Goal: Find specific page/section: Find specific page/section

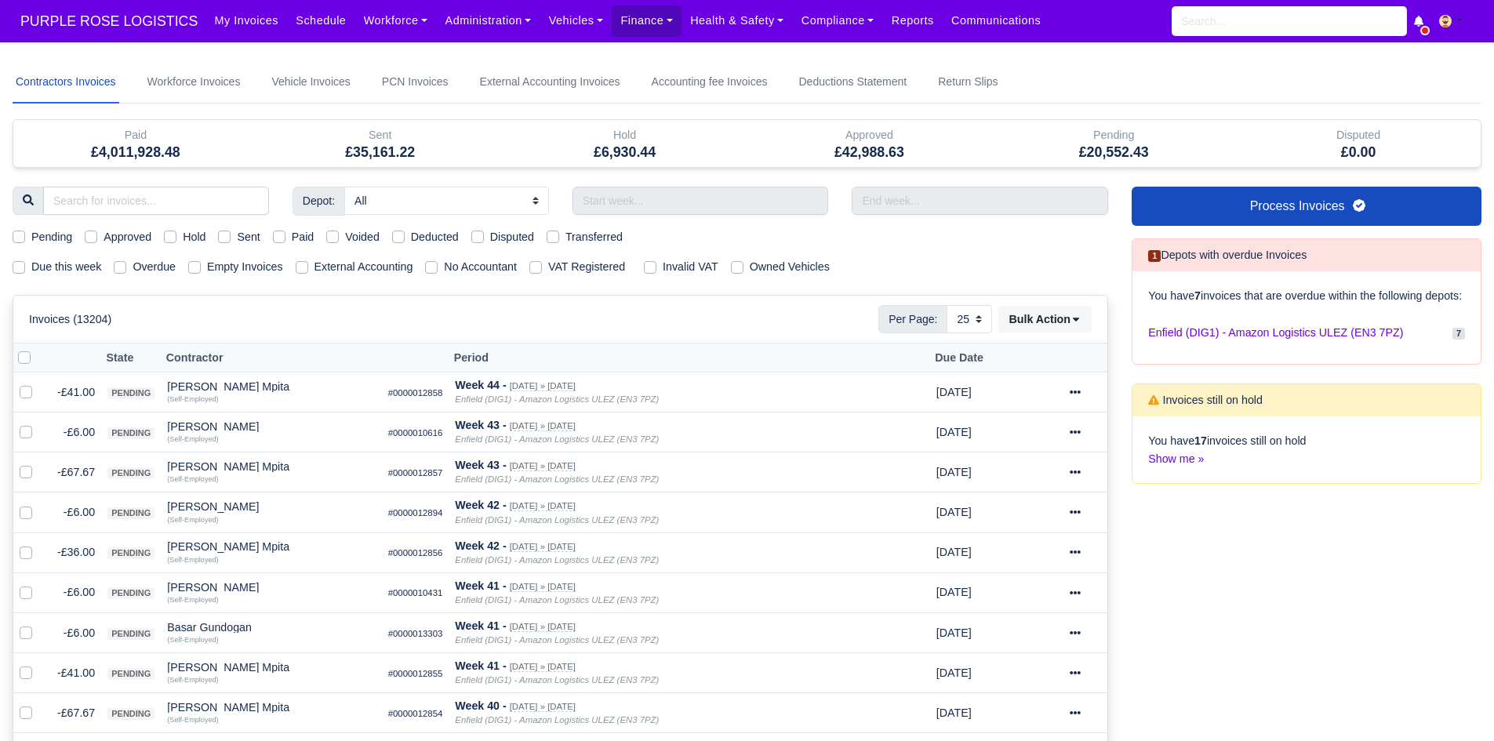
select select "25"
click at [355, 19] on link "Workforce" at bounding box center [396, 20] width 82 height 31
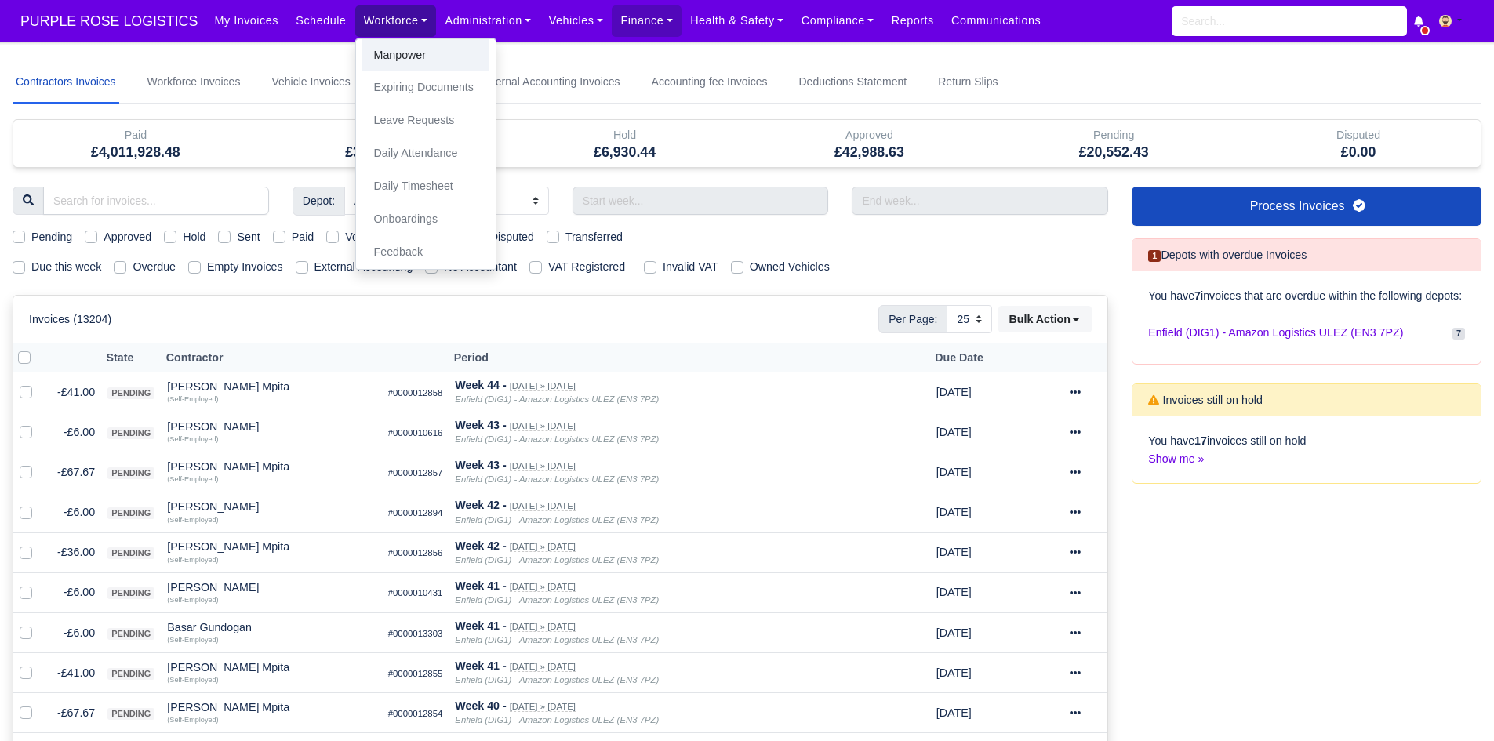
click at [362, 46] on link "Manpower" at bounding box center [425, 55] width 127 height 33
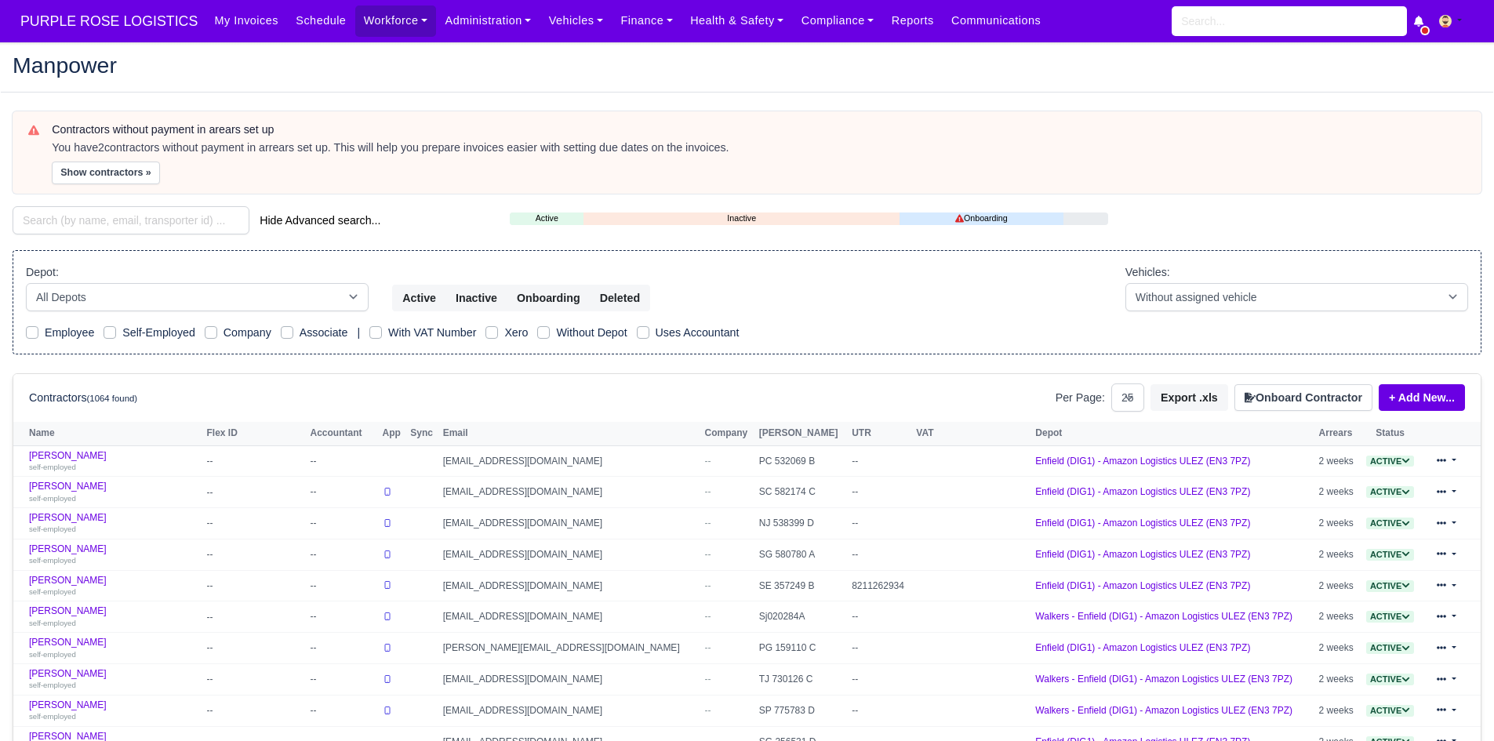
select select "25"
click at [171, 220] on input "search" at bounding box center [131, 220] width 237 height 28
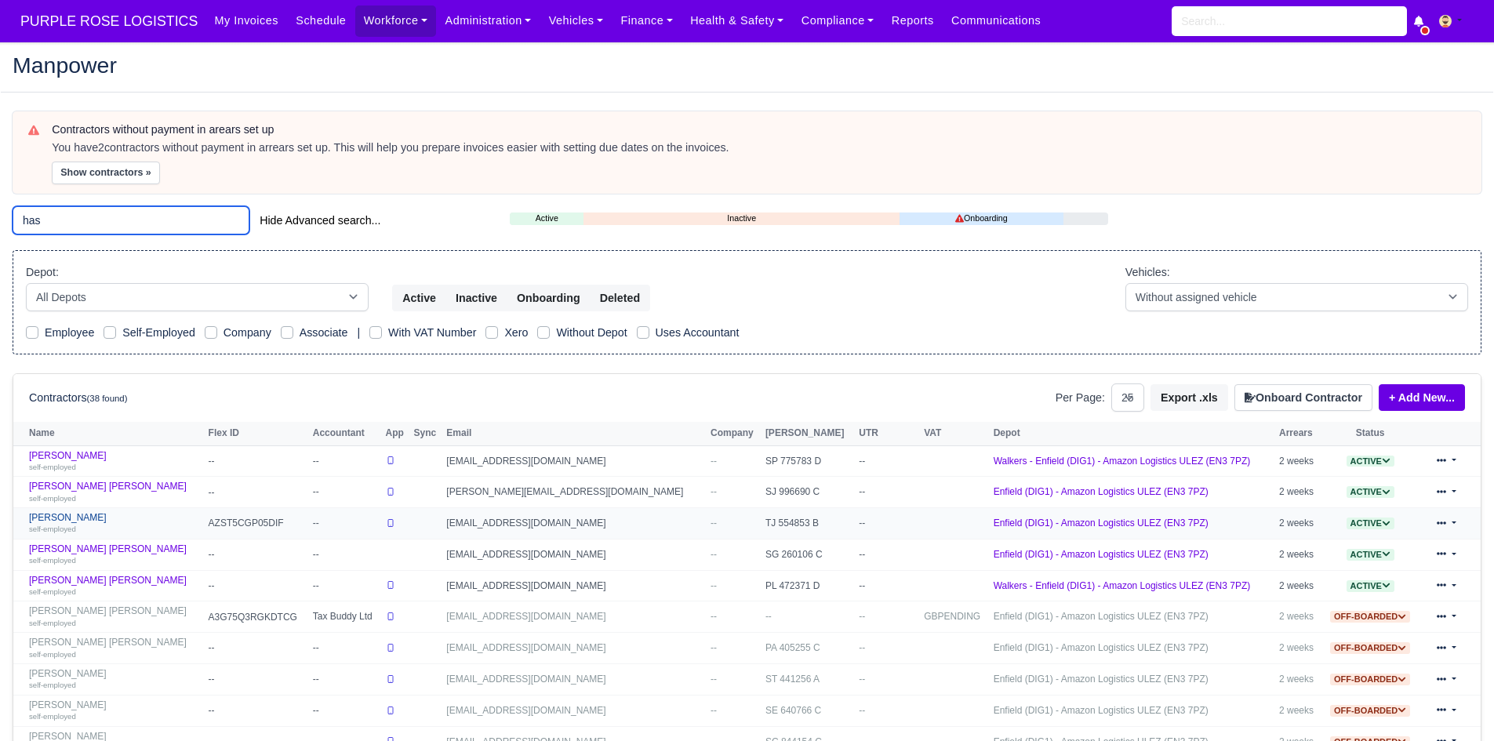
type input "has"
click at [65, 519] on link "Haseeb Raza self-employed" at bounding box center [115, 523] width 172 height 23
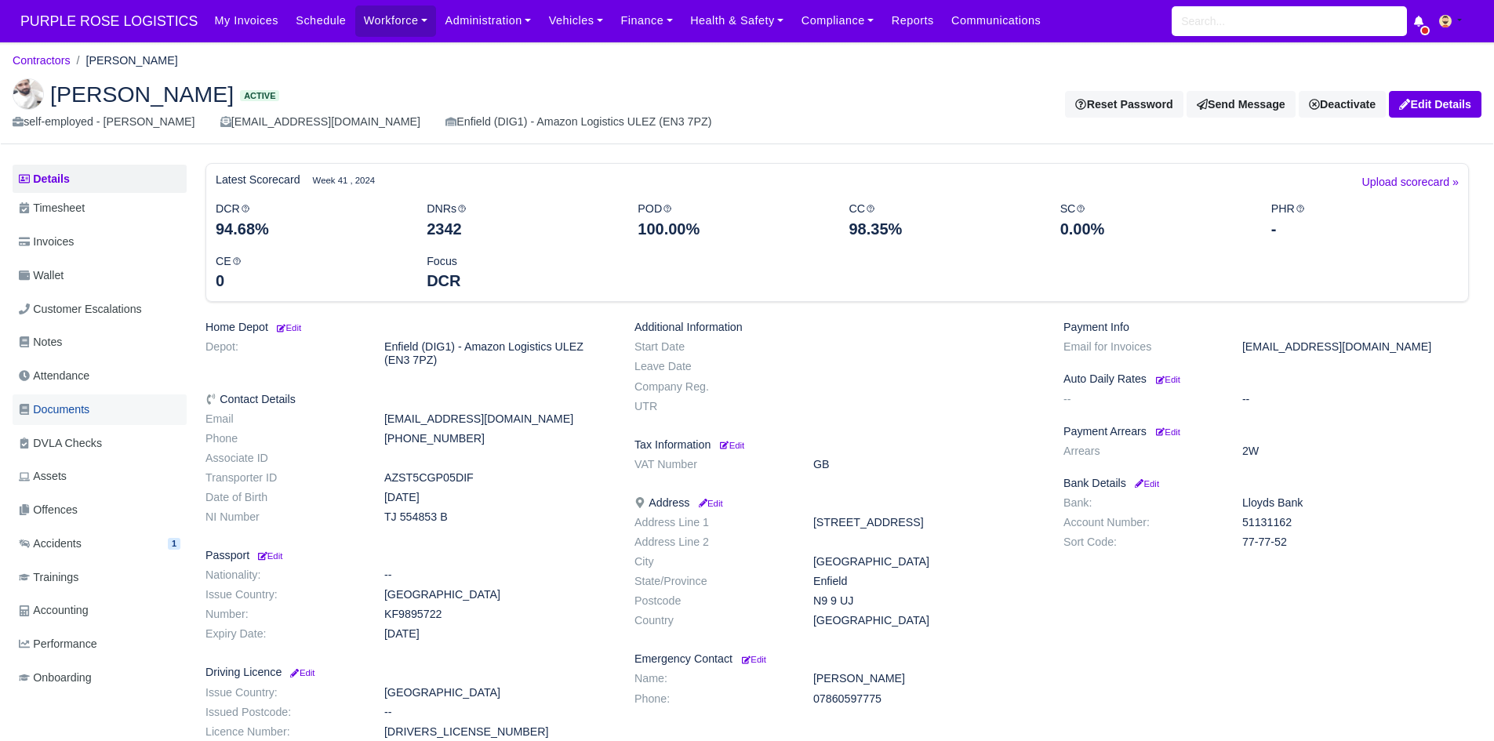
click at [100, 415] on link "Documents" at bounding box center [100, 409] width 174 height 31
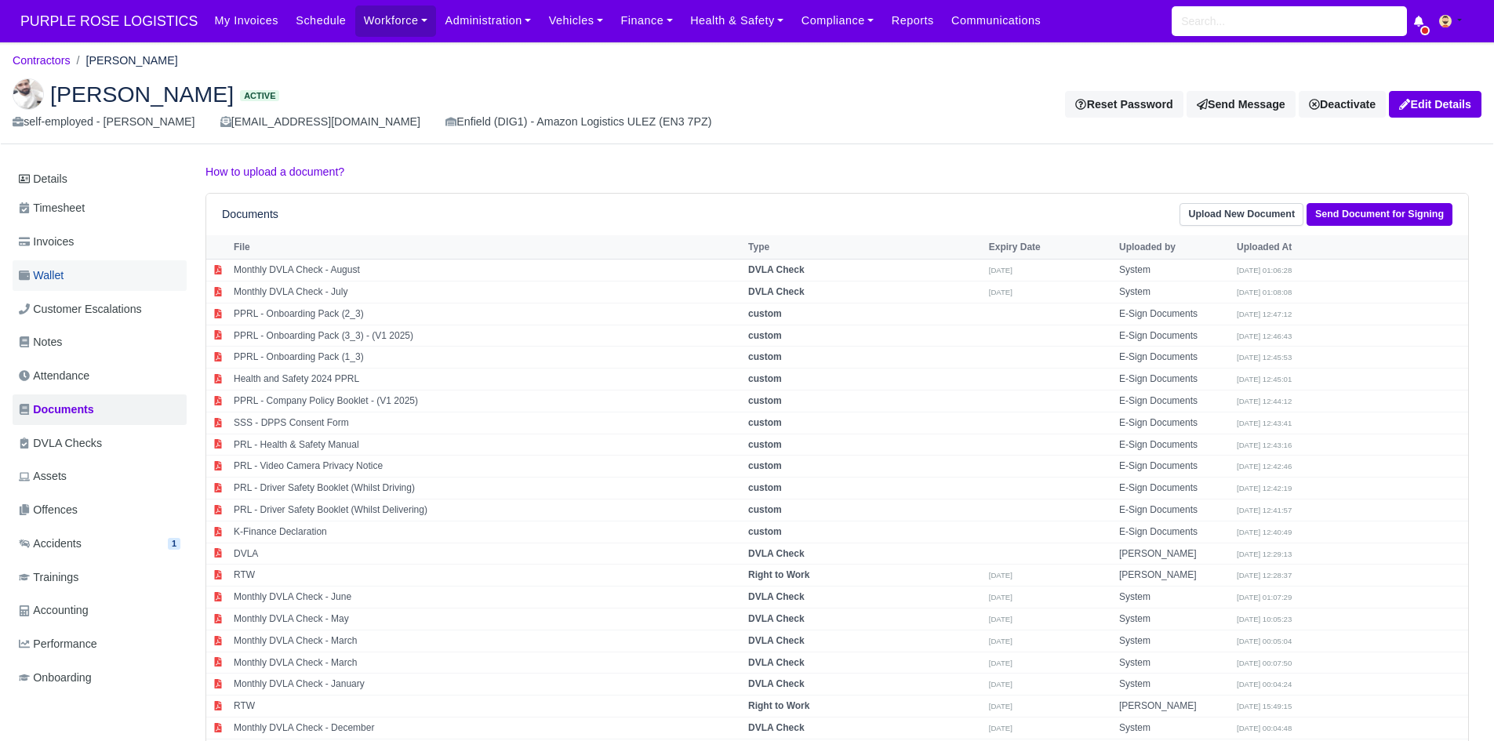
click at [103, 289] on link "Wallet" at bounding box center [100, 275] width 174 height 31
